Goal: Task Accomplishment & Management: Complete application form

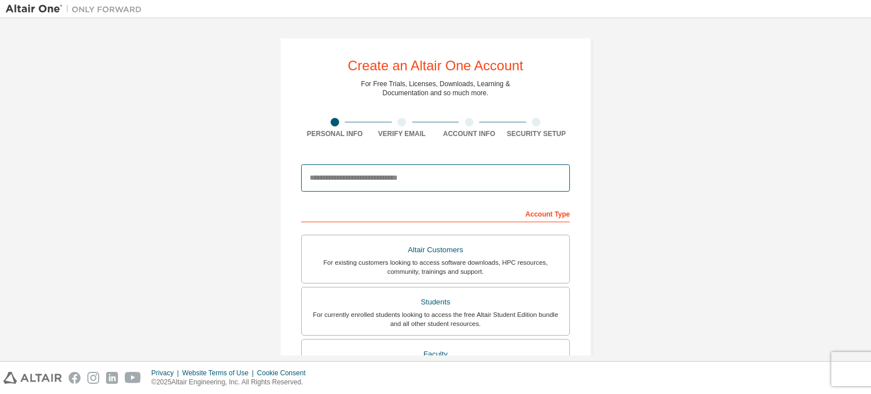
click at [395, 183] on input "email" at bounding box center [435, 177] width 269 height 27
type input "**********"
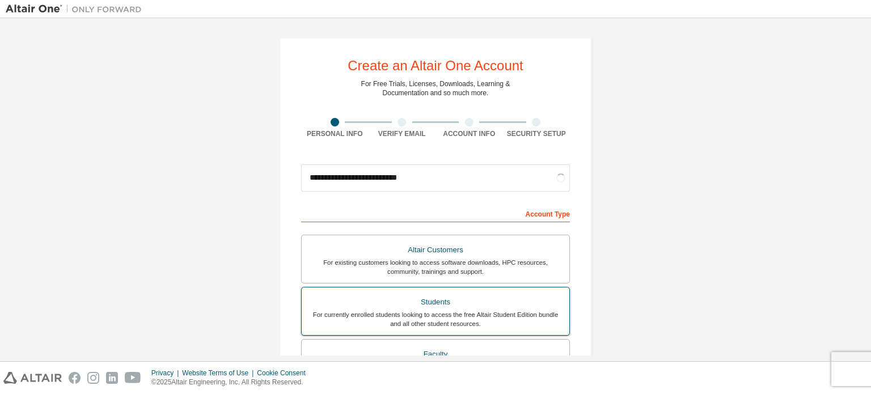
click at [410, 307] on div "Students" at bounding box center [435, 302] width 254 height 16
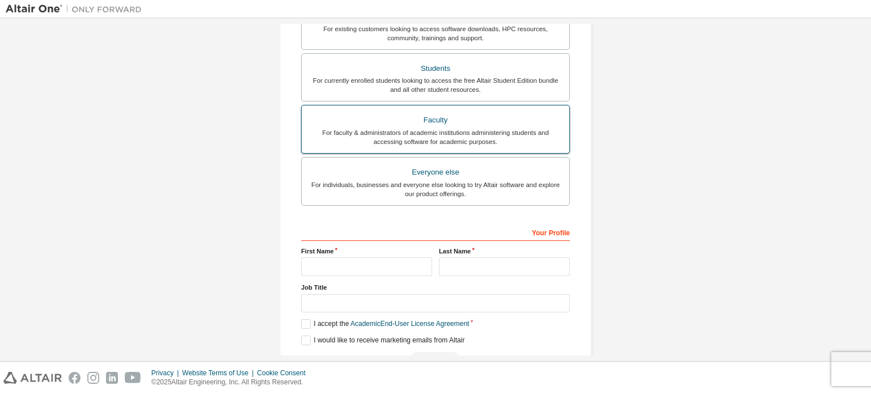
scroll to position [283, 0]
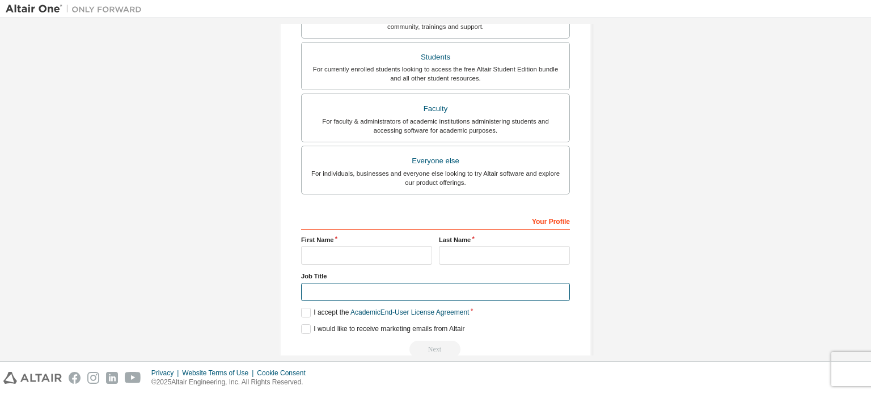
click at [383, 290] on input "text" at bounding box center [435, 292] width 269 height 19
type input "*******"
click at [378, 256] on input "text" at bounding box center [366, 255] width 131 height 19
type input "*"
type input "**********"
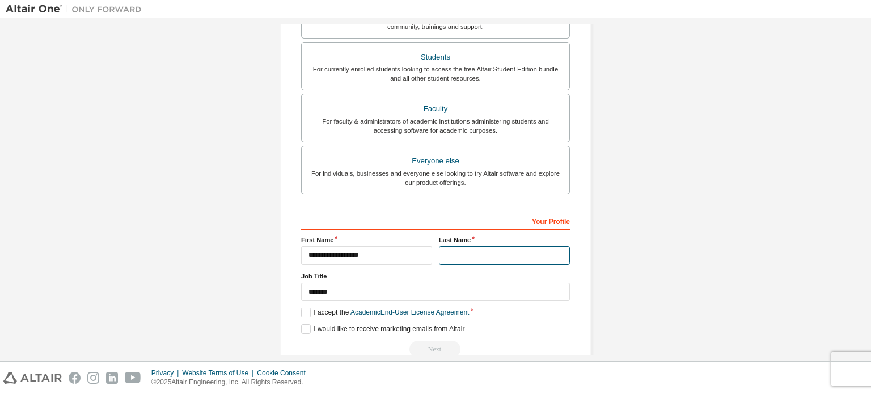
click at [477, 254] on input "text" at bounding box center [504, 255] width 131 height 19
type input "****"
click at [307, 314] on label "I accept the Academic End-User License Agreement" at bounding box center [385, 313] width 168 height 10
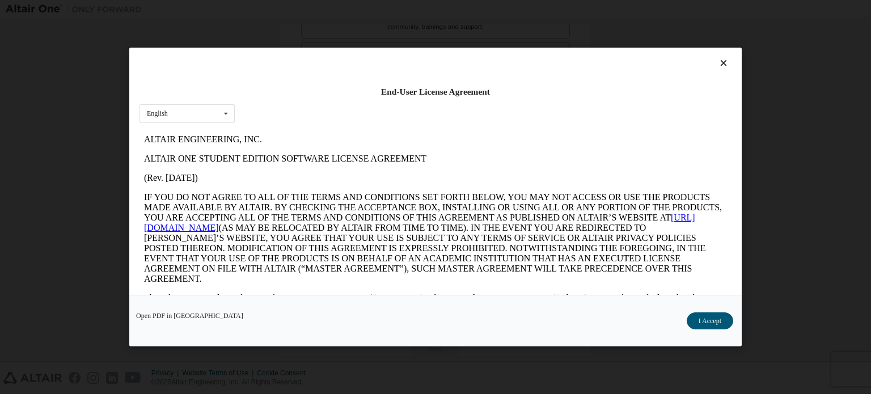
scroll to position [0, 0]
click at [699, 319] on button "I Accept" at bounding box center [710, 320] width 46 height 17
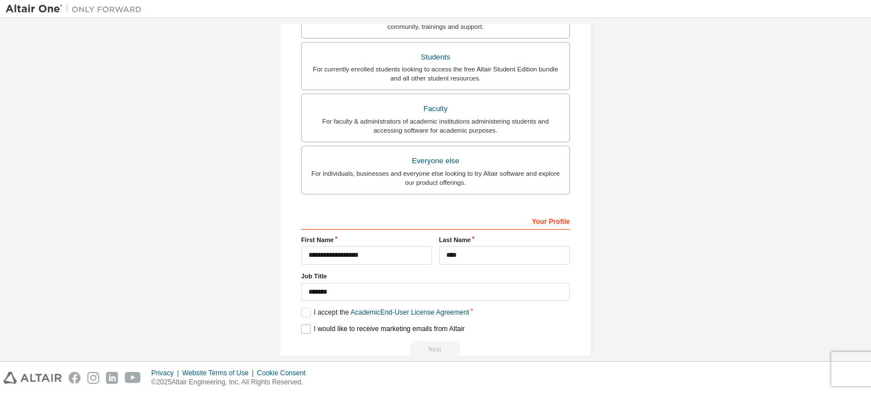
click at [301, 327] on label "I would like to receive marketing emails from Altair" at bounding box center [382, 329] width 163 height 10
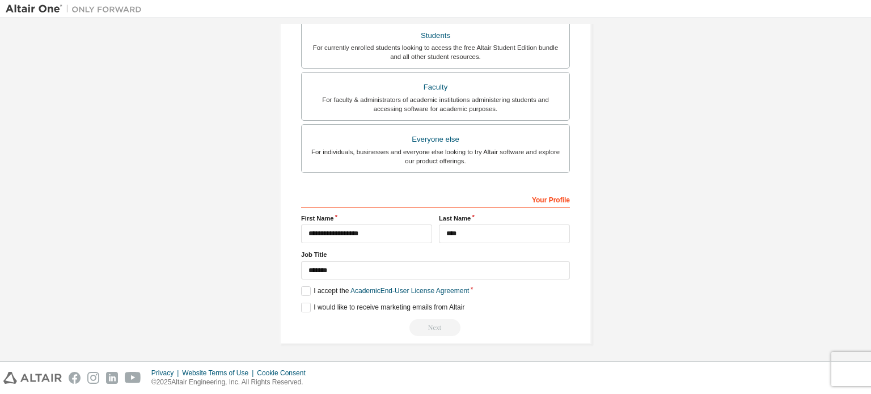
click at [425, 322] on div "Next" at bounding box center [435, 327] width 269 height 17
click at [301, 303] on label "I would like to receive marketing emails from Altair" at bounding box center [382, 308] width 163 height 10
click at [302, 290] on label "I accept the Academic End-User License Agreement" at bounding box center [385, 291] width 168 height 10
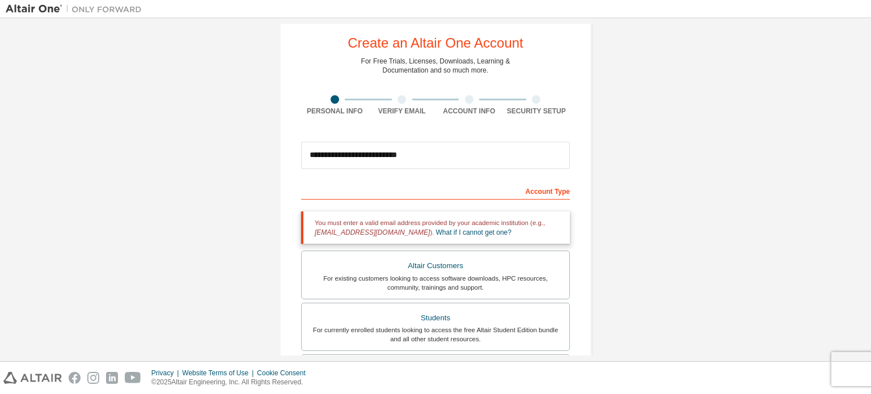
scroll to position [0, 0]
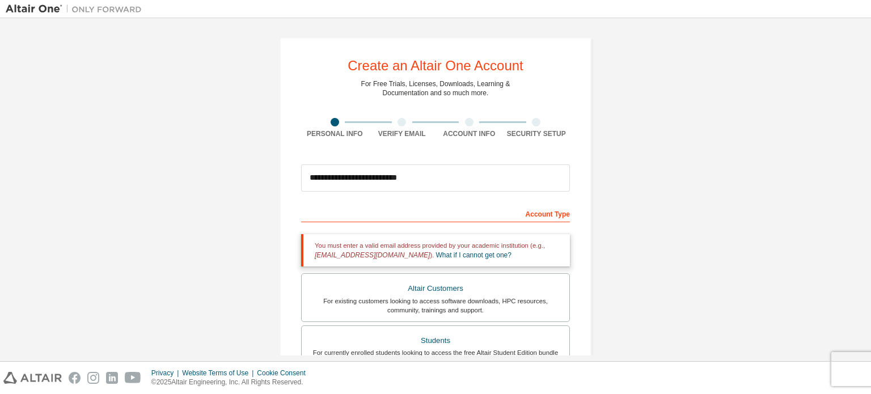
click at [430, 213] on div "Account Type" at bounding box center [435, 213] width 269 height 18
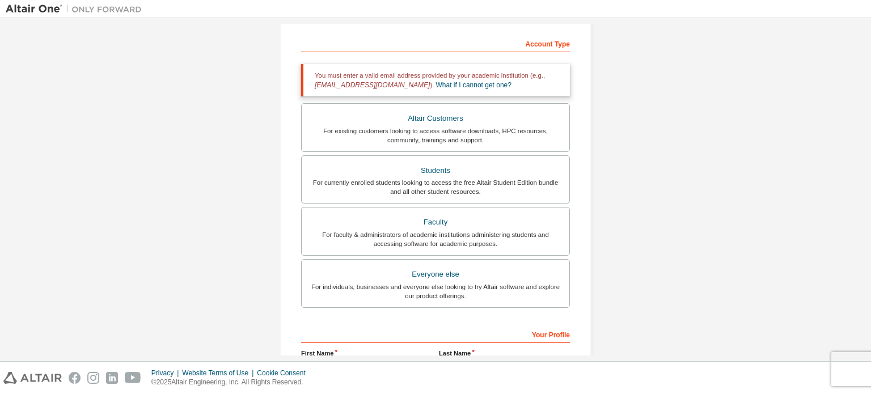
scroll to position [283, 0]
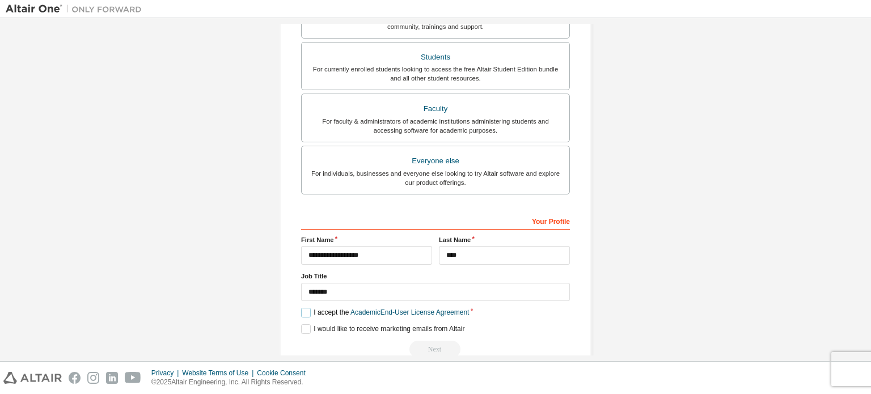
click at [305, 314] on label "I accept the Academic End-User License Agreement" at bounding box center [385, 313] width 168 height 10
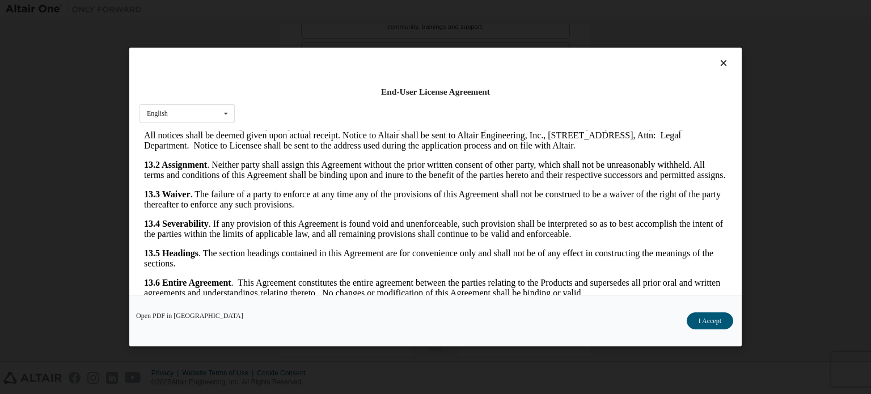
scroll to position [25, 0]
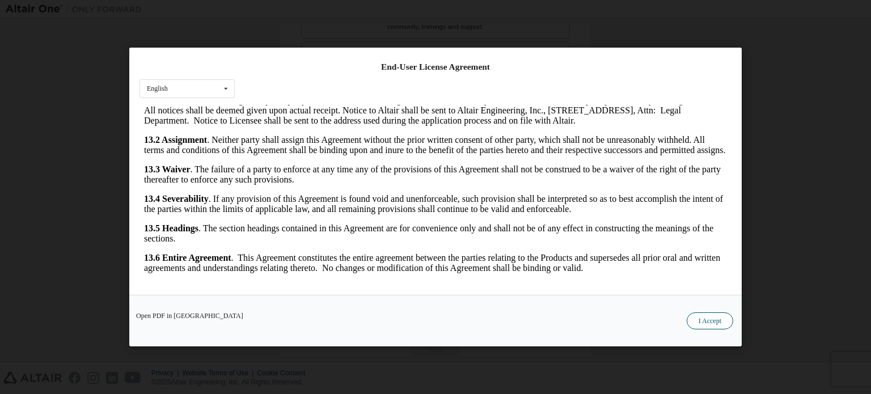
click at [700, 317] on button "I Accept" at bounding box center [710, 320] width 46 height 17
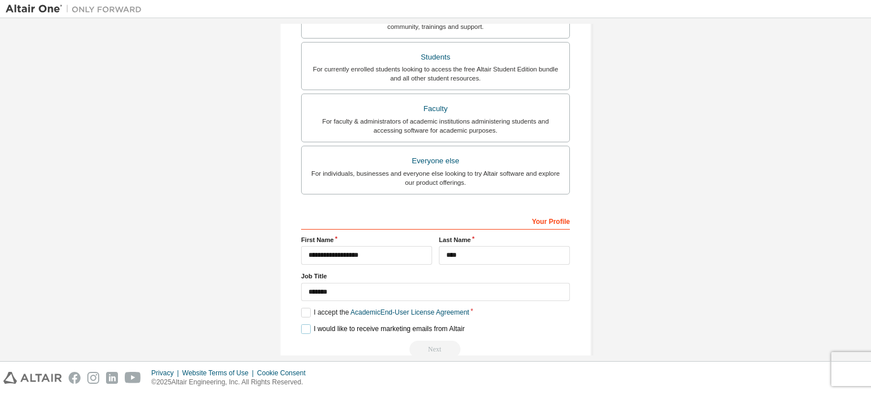
click at [306, 331] on label "I would like to receive marketing emails from Altair" at bounding box center [382, 329] width 163 height 10
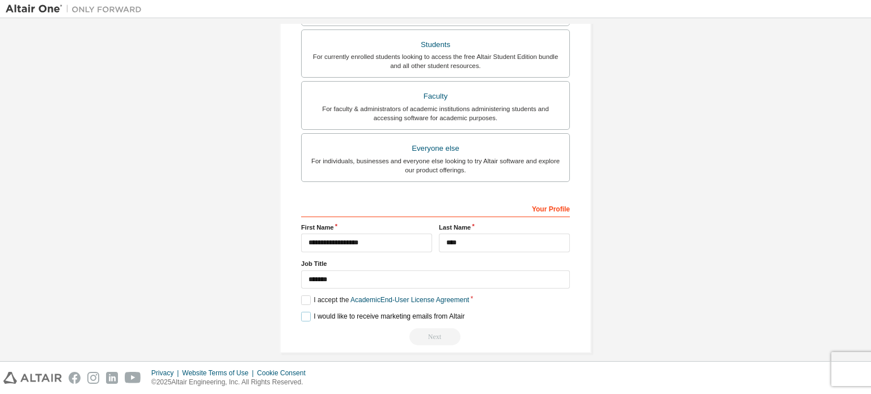
scroll to position [305, 0]
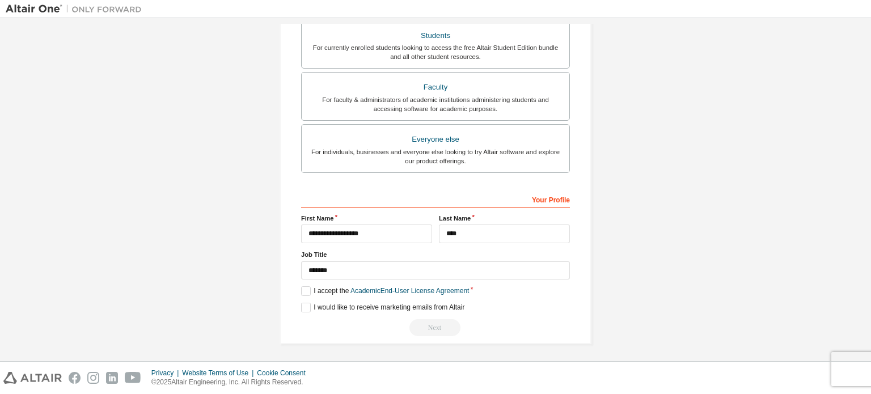
click at [429, 323] on div "Next" at bounding box center [435, 327] width 269 height 17
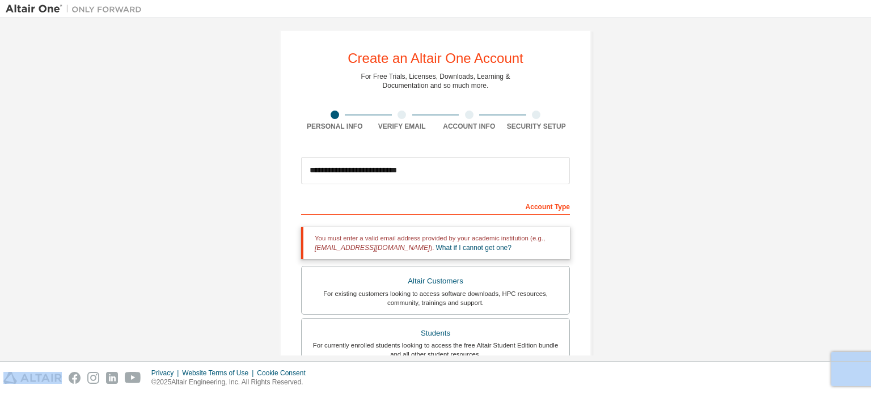
scroll to position [0, 0]
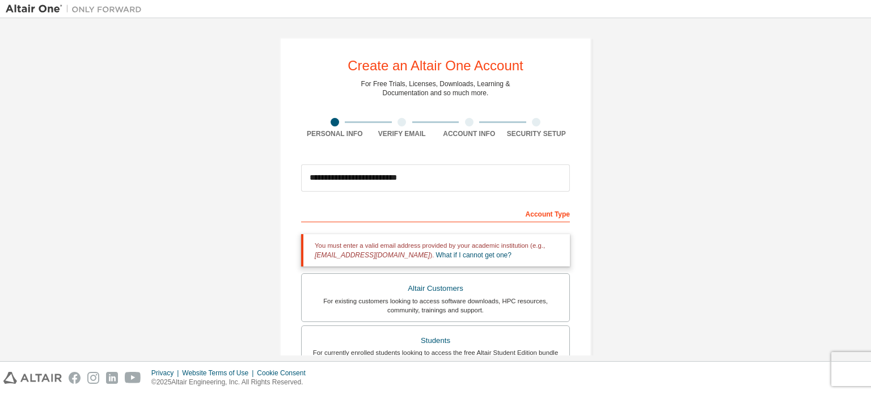
click at [395, 125] on div at bounding box center [402, 122] width 67 height 9
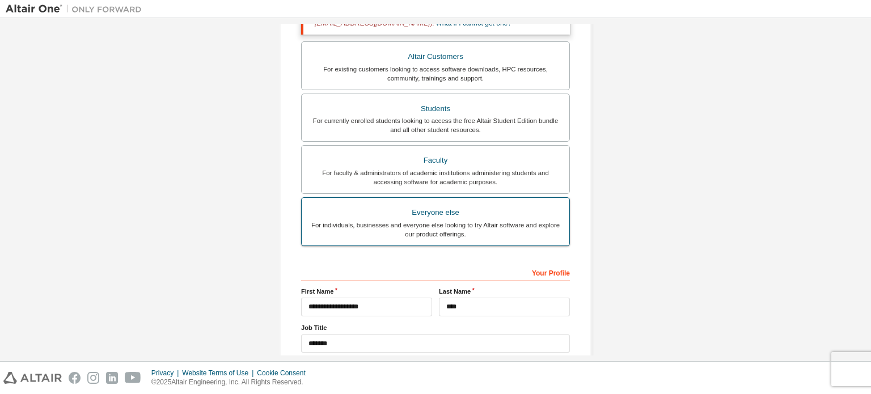
scroll to position [305, 0]
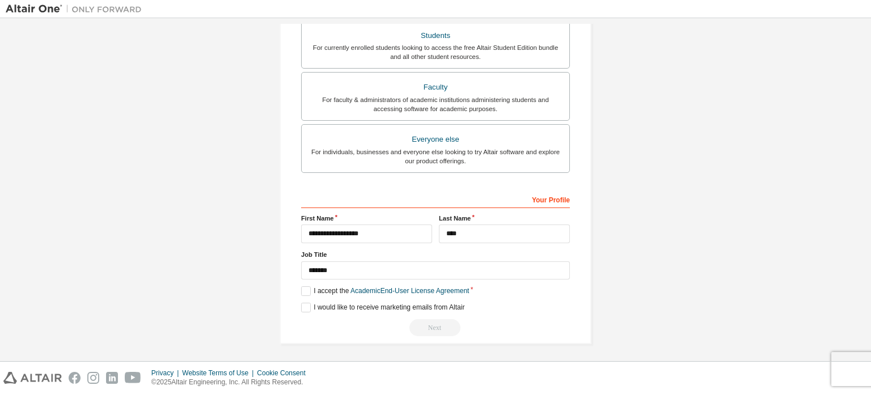
click at [429, 323] on div "Next" at bounding box center [435, 327] width 269 height 17
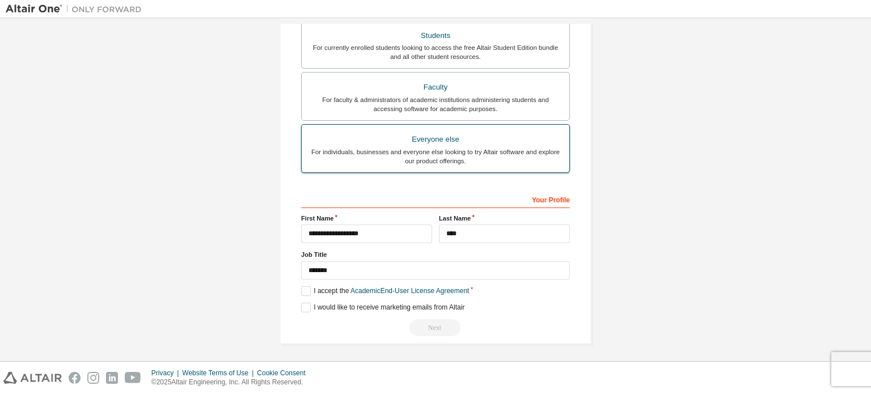
click at [467, 156] on div "For individuals, businesses and everyone else looking to try Altair software an…" at bounding box center [435, 156] width 254 height 18
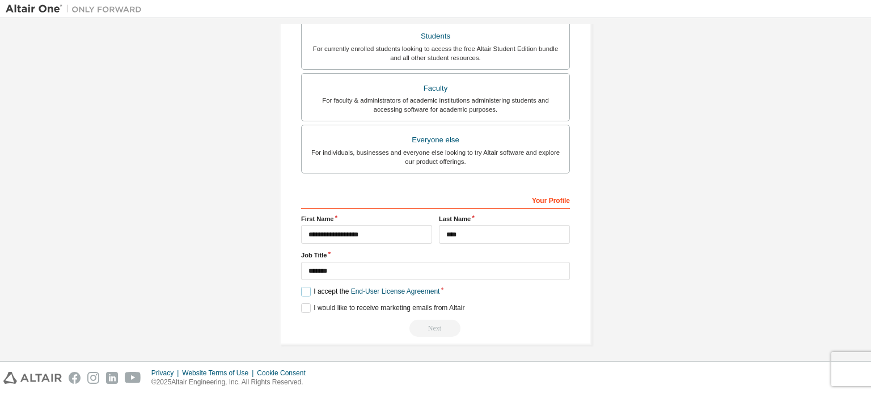
click at [304, 292] on label "I accept the End-User License Agreement" at bounding box center [370, 292] width 138 height 10
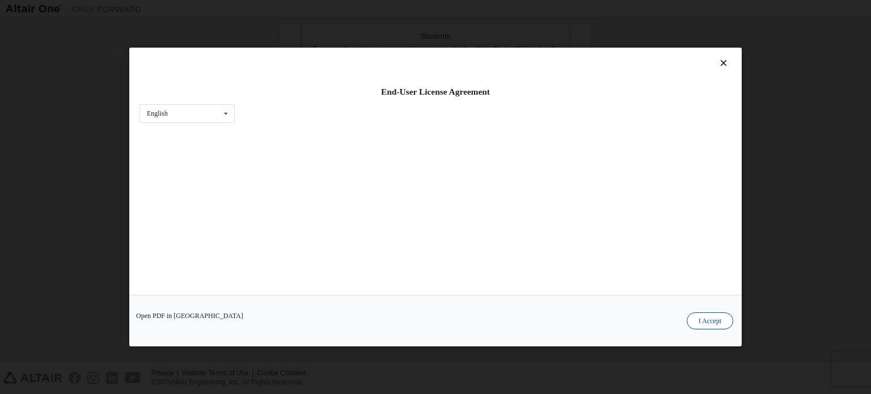
click at [688, 315] on div "Open PDF in New Tab I Accept" at bounding box center [435, 321] width 612 height 52
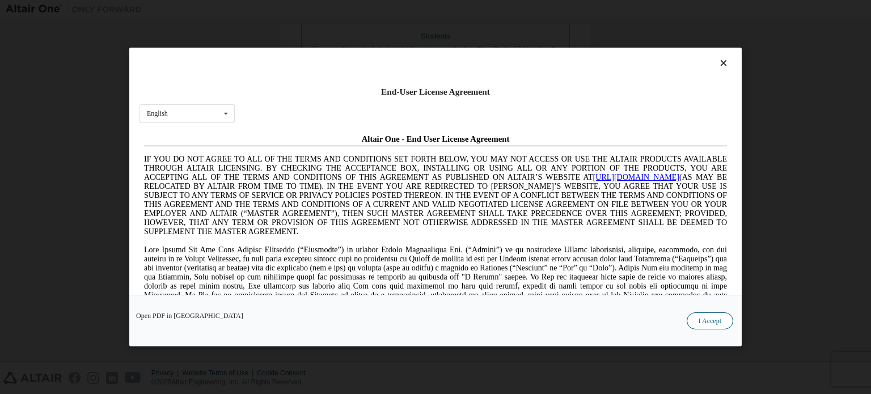
scroll to position [0, 0]
click at [712, 324] on button "I Accept" at bounding box center [710, 320] width 46 height 17
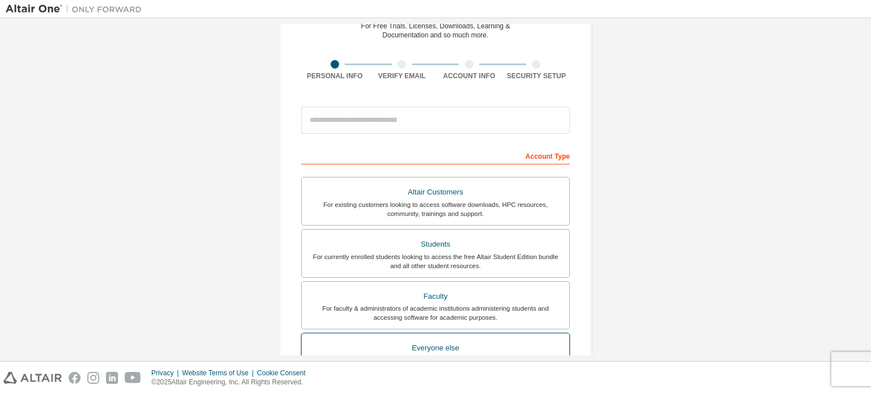
scroll to position [57, 0]
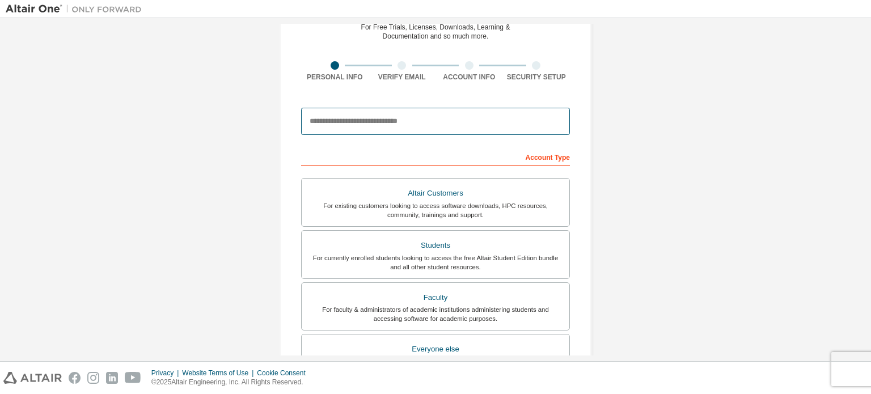
click at [412, 126] on input "email" at bounding box center [435, 121] width 269 height 27
type input "**********"
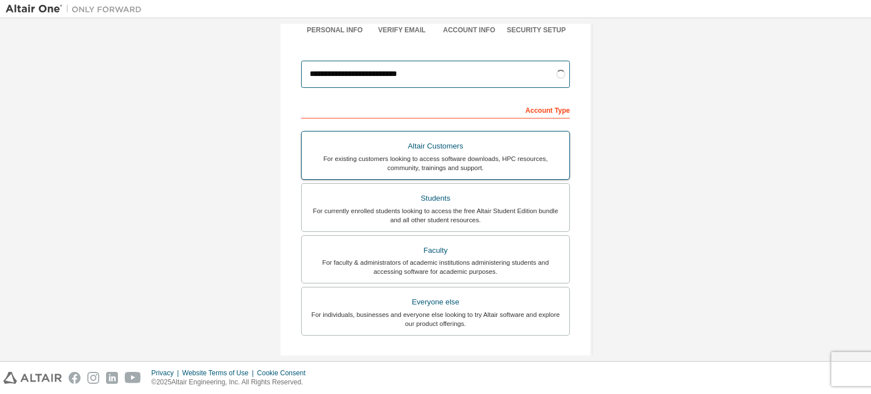
scroll to position [227, 0]
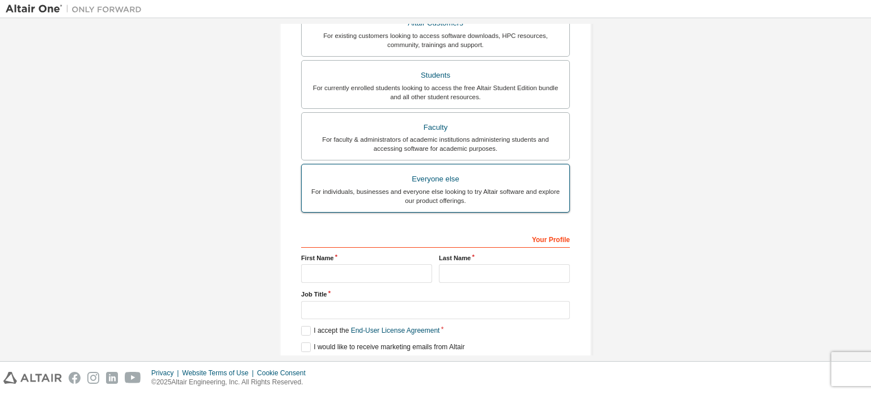
click at [407, 201] on div "For individuals, businesses and everyone else looking to try Altair software an…" at bounding box center [435, 196] width 254 height 18
click at [370, 269] on input "text" at bounding box center [366, 273] width 131 height 19
click at [388, 271] on input "text" at bounding box center [366, 273] width 131 height 19
type input "**********"
click at [473, 273] on input "text" at bounding box center [504, 273] width 131 height 19
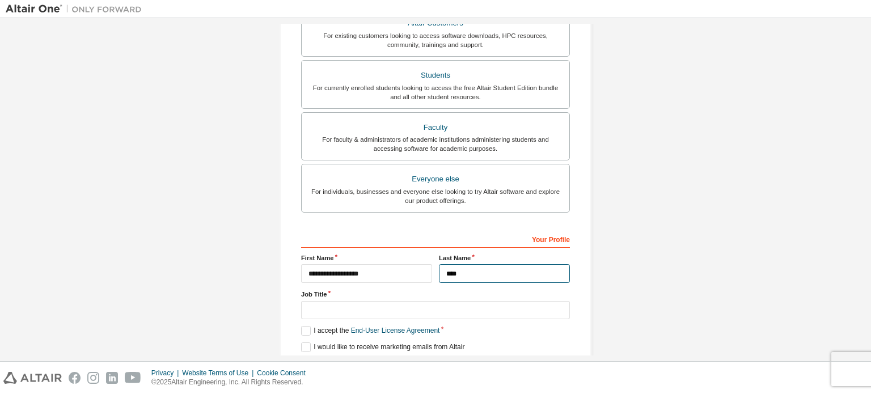
type input "****"
click at [447, 315] on input "text" at bounding box center [435, 310] width 269 height 19
type input "*******"
click at [303, 327] on label "I accept the End-User License Agreement" at bounding box center [370, 331] width 138 height 10
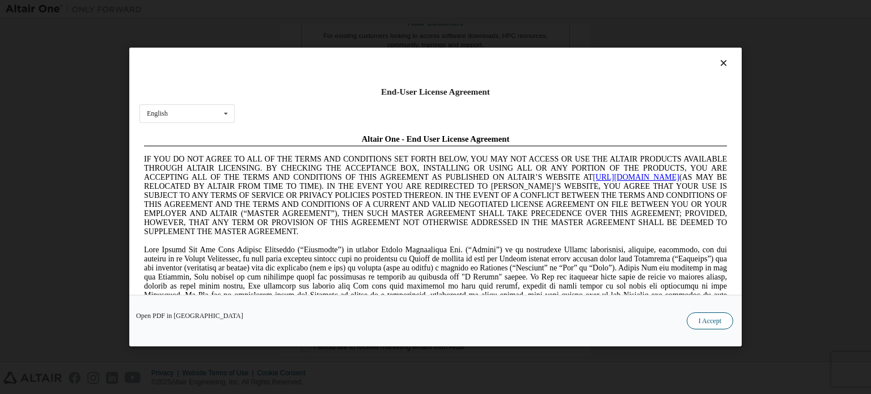
scroll to position [0, 0]
click at [728, 320] on button "I Accept" at bounding box center [710, 320] width 46 height 17
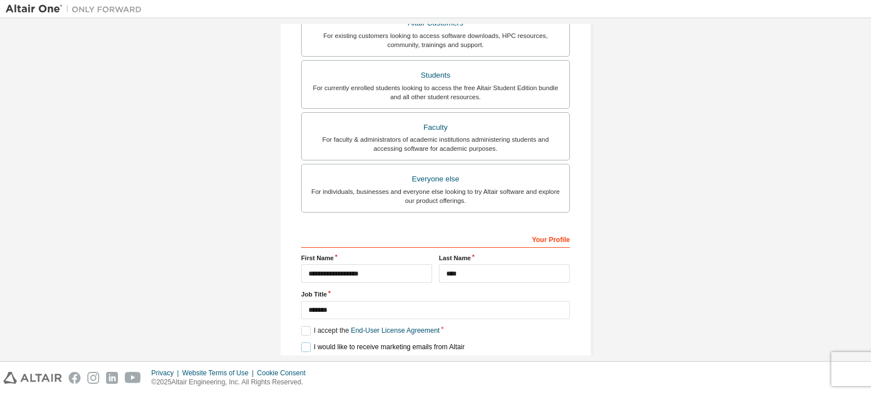
click at [303, 342] on label "I would like to receive marketing emails from Altair" at bounding box center [382, 347] width 163 height 10
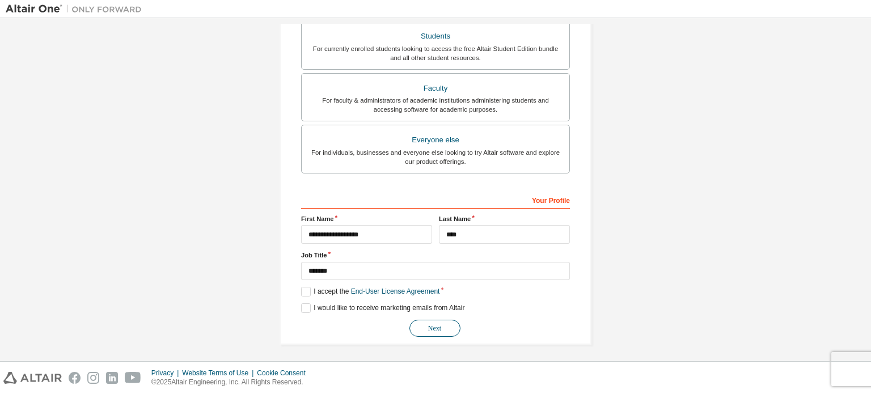
click at [444, 325] on button "Next" at bounding box center [434, 328] width 51 height 17
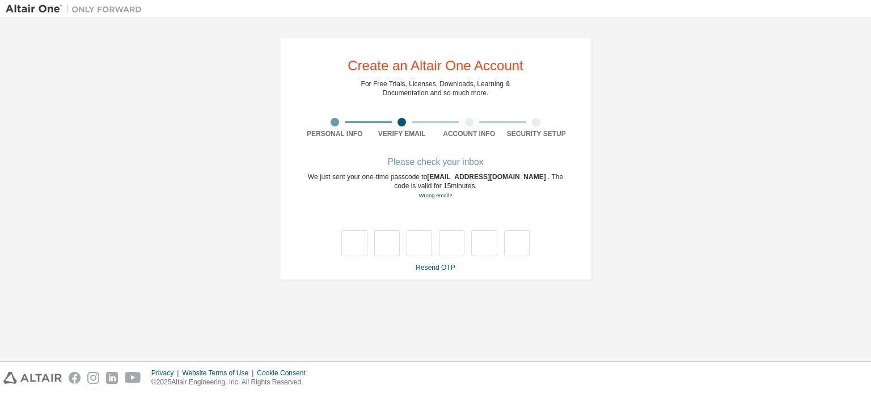
scroll to position [0, 0]
type input "*"
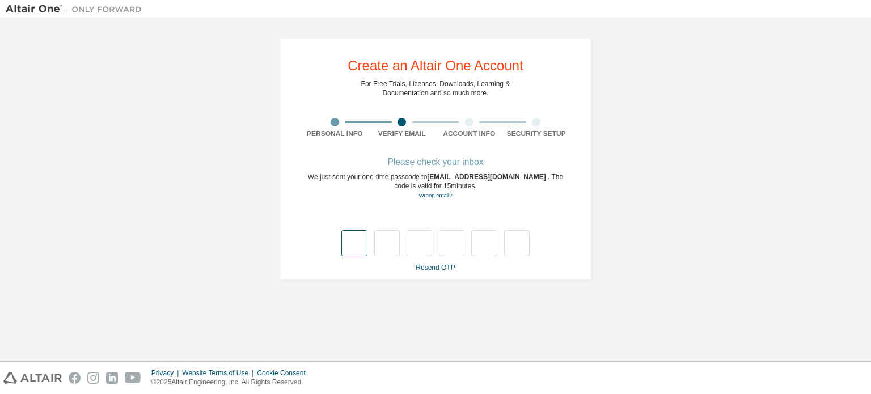
type input "*"
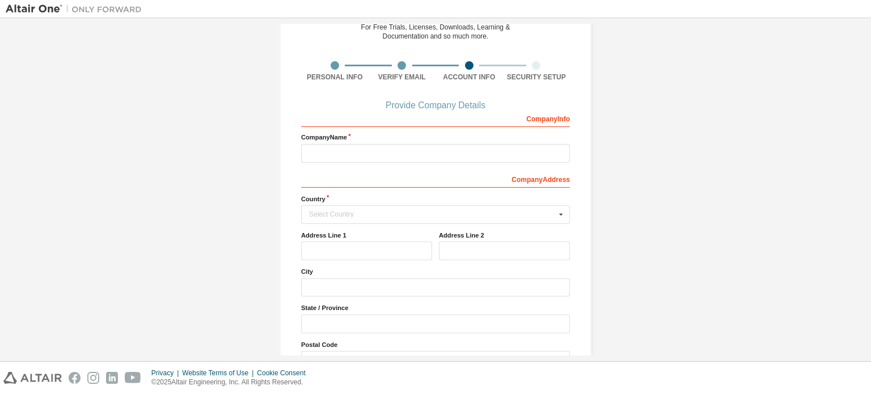
scroll to position [113, 0]
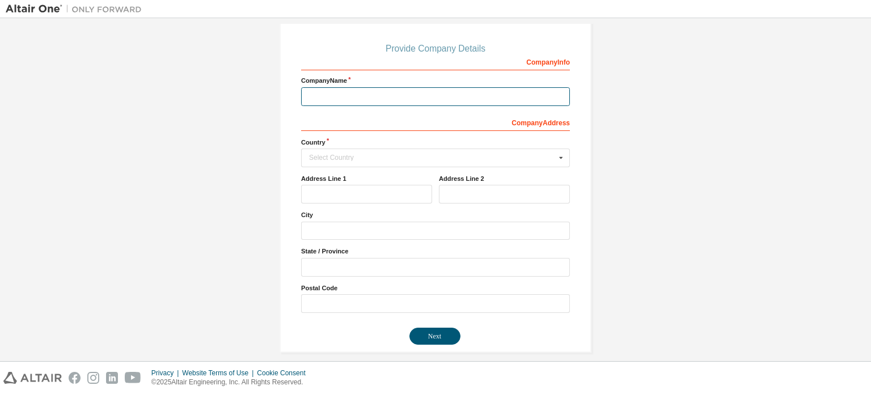
click at [415, 95] on input "text" at bounding box center [435, 96] width 269 height 19
type input "**********"
click at [383, 162] on input "text" at bounding box center [436, 158] width 268 height 18
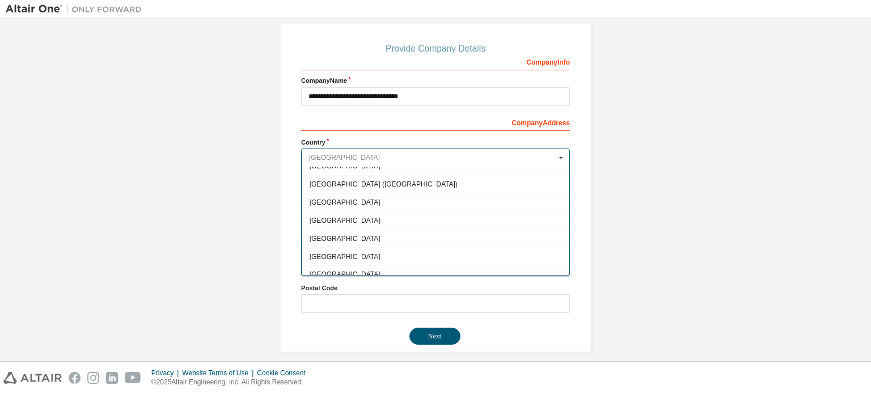
scroll to position [1758, 0]
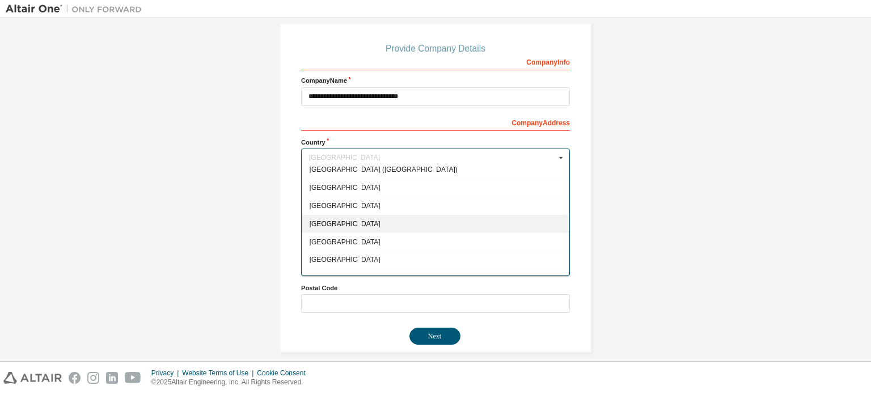
click at [370, 221] on span "India" at bounding box center [436, 224] width 252 height 7
type input "***"
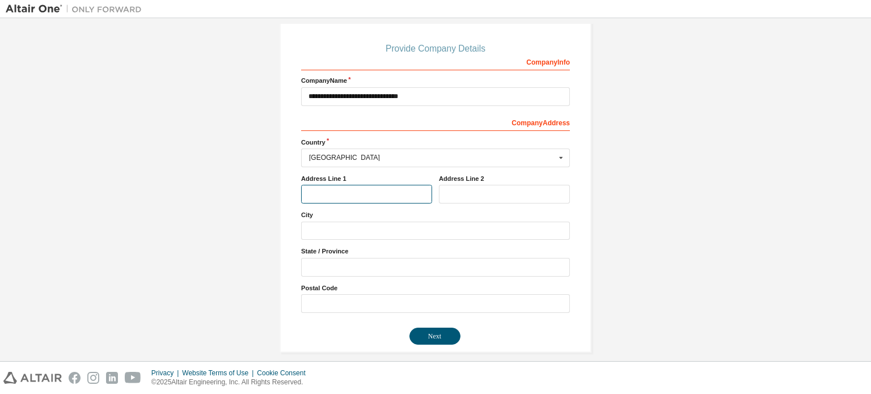
click at [381, 195] on input "text" at bounding box center [366, 194] width 131 height 19
click at [450, 193] on input "text" at bounding box center [504, 194] width 131 height 19
click at [426, 195] on input "********" at bounding box center [366, 194] width 131 height 19
type input "*"
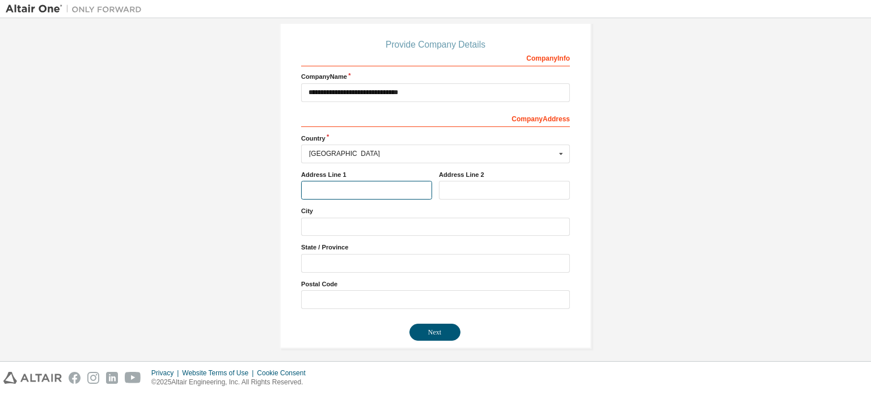
scroll to position [121, 0]
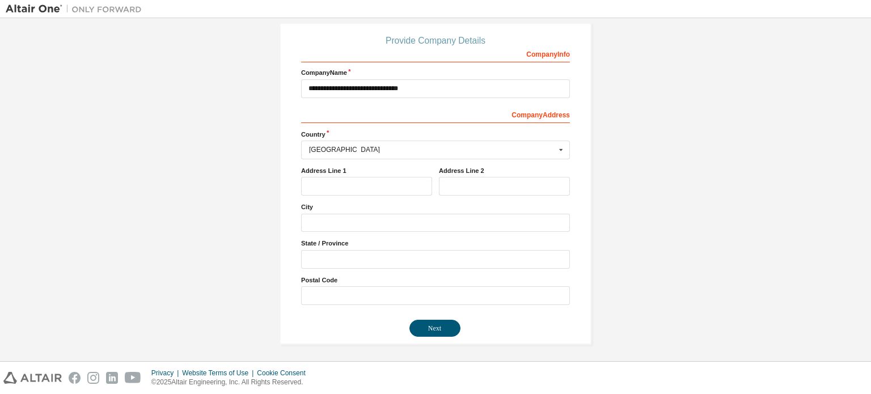
click at [315, 246] on label "State / Province" at bounding box center [435, 243] width 269 height 9
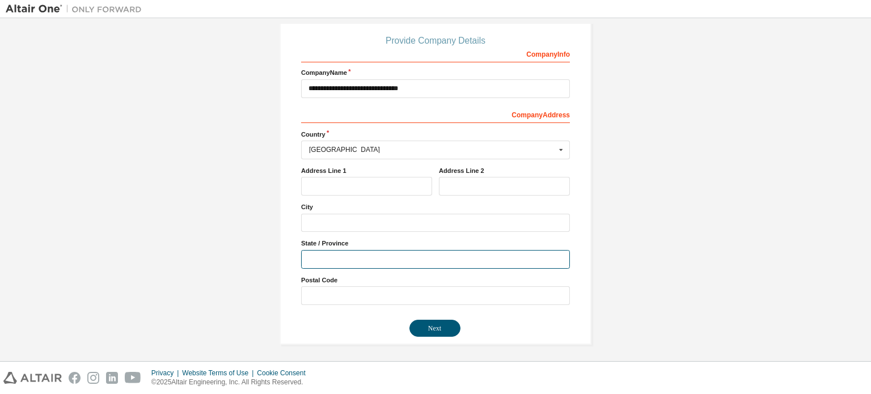
click at [318, 263] on input "text" at bounding box center [435, 259] width 269 height 19
type input "*********"
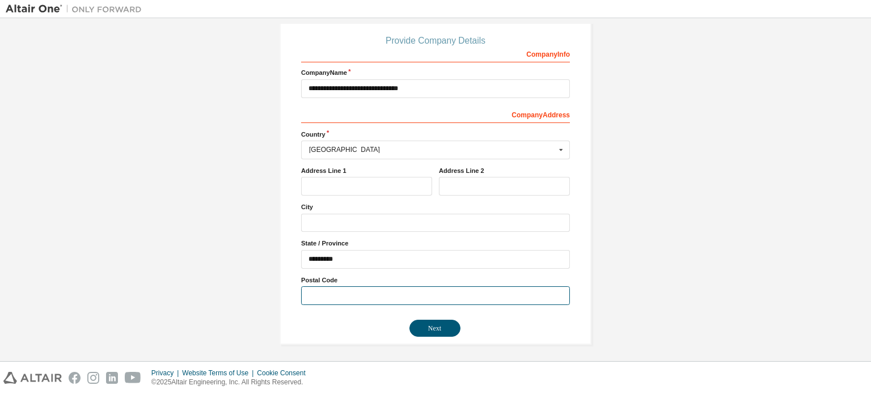
click at [337, 290] on input "text" at bounding box center [435, 295] width 269 height 19
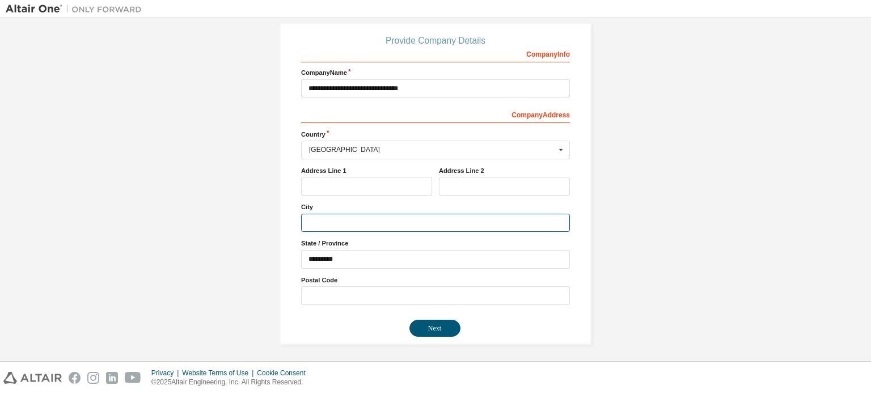
click at [350, 222] on input "text" at bounding box center [435, 223] width 269 height 19
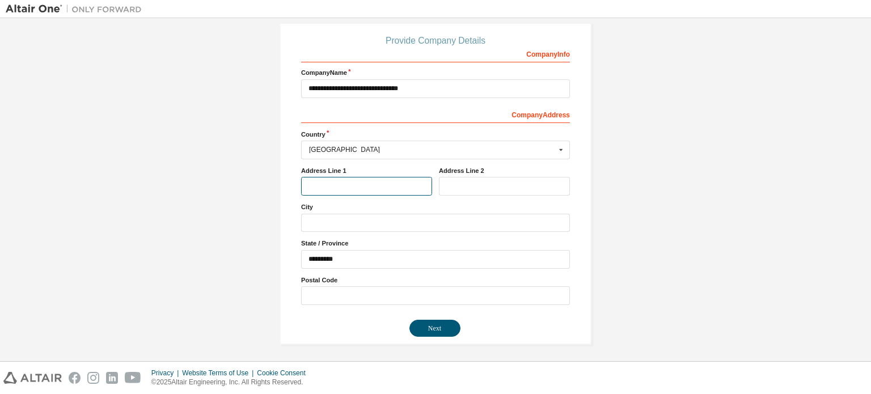
click at [355, 189] on input "text" at bounding box center [366, 186] width 131 height 19
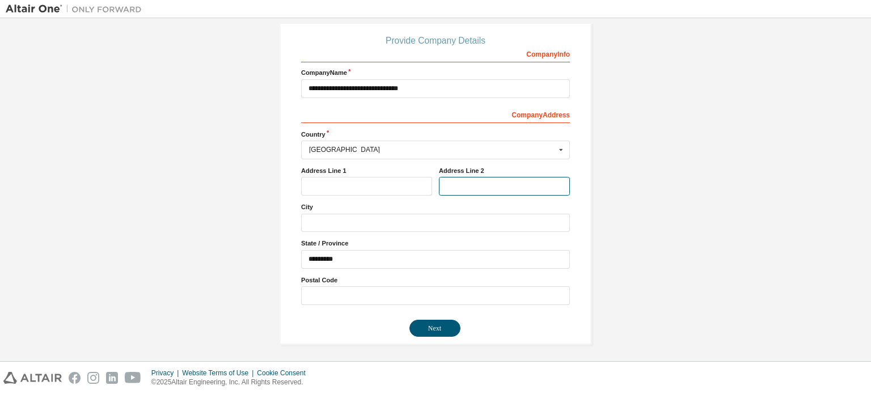
click at [448, 181] on input "text" at bounding box center [504, 186] width 131 height 19
